Goal: Ask a question

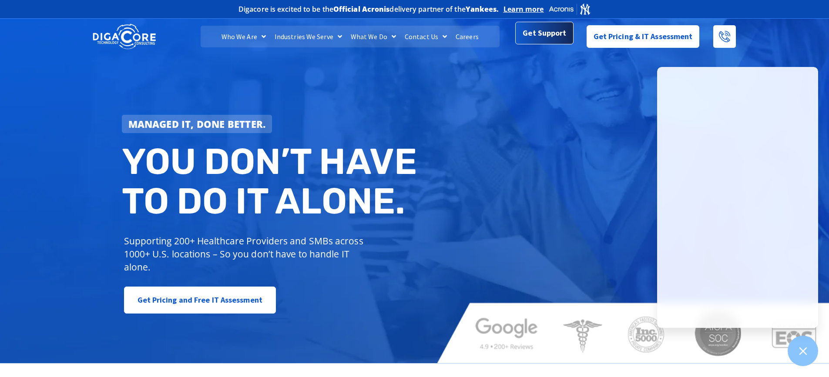
click at [539, 34] on span "Get Support" at bounding box center [544, 33] width 44 height 17
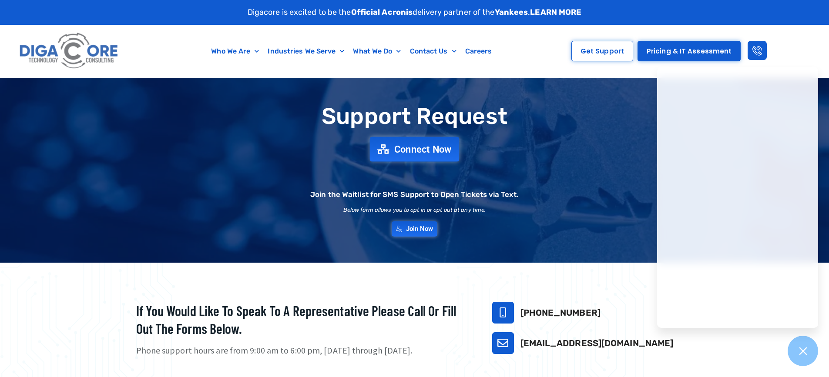
click at [418, 149] on span "Connect Now" at bounding box center [422, 149] width 57 height 10
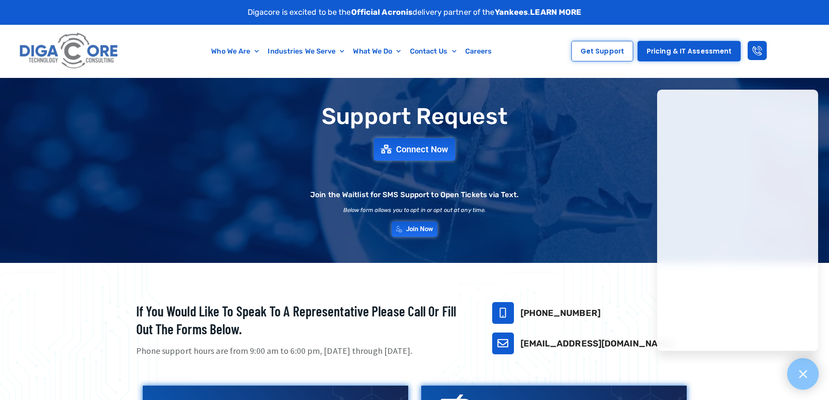
click at [800, 372] on icon at bounding box center [802, 373] width 11 height 11
